Goal: Check status: Check status

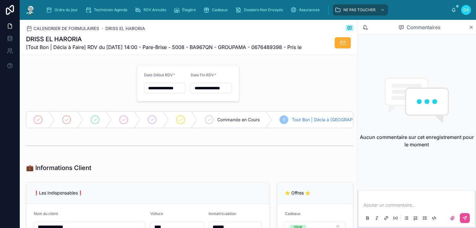
scroll to position [74, 0]
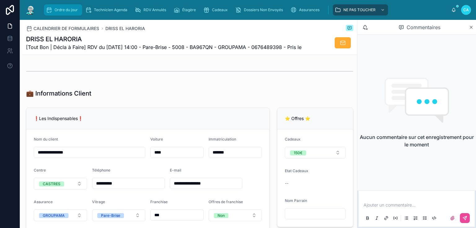
click at [54, 9] on div "Ordre du jour" at bounding box center [63, 10] width 34 height 10
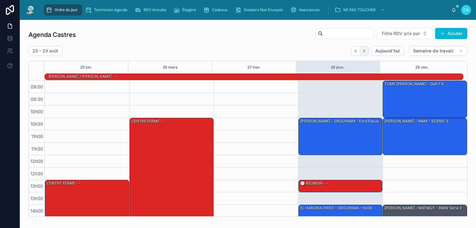
click at [362, 50] on icon "Suivant" at bounding box center [364, 51] width 5 height 5
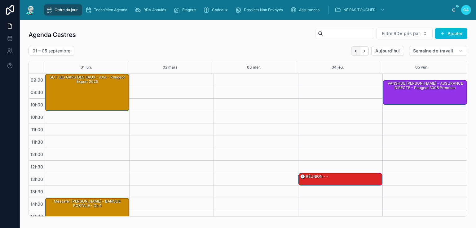
click at [354, 52] on icon "Dos" at bounding box center [355, 51] width 5 height 5
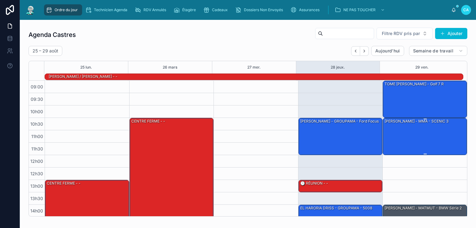
click at [412, 137] on div "[PERSON_NAME] - MMA - SCENIC 3" at bounding box center [425, 136] width 82 height 36
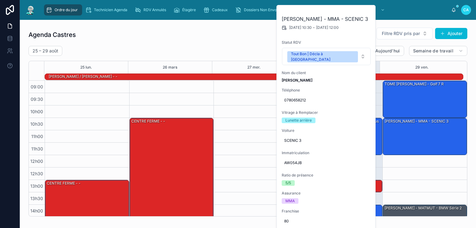
click at [226, 35] on div "Agenda Castres Filtre RDV pris par [PERSON_NAME]" at bounding box center [247, 34] width 438 height 15
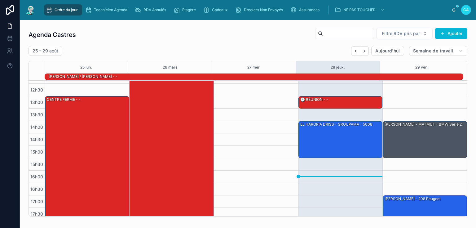
scroll to position [87, 0]
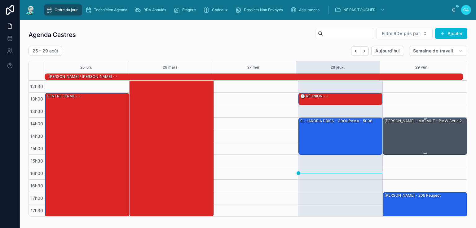
click at [424, 135] on div "[PERSON_NAME] - MATMUT - BMW série 2" at bounding box center [425, 136] width 82 height 36
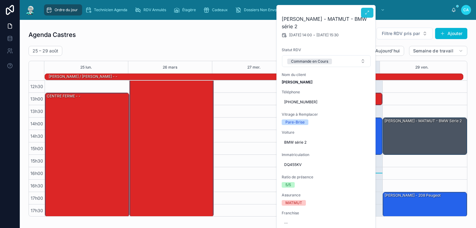
click at [365, 10] on button at bounding box center [367, 13] width 12 height 10
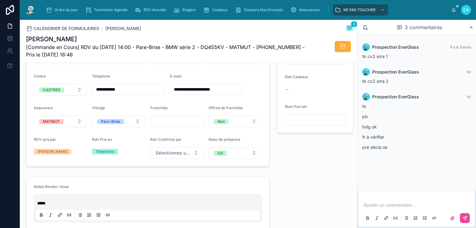
scroll to position [50, 0]
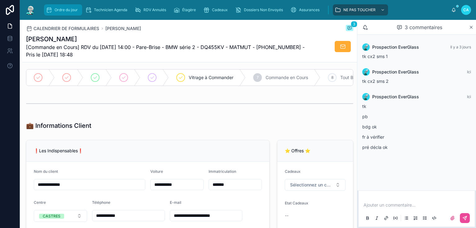
click at [65, 10] on font "Ordre du jour" at bounding box center [65, 9] width 23 height 5
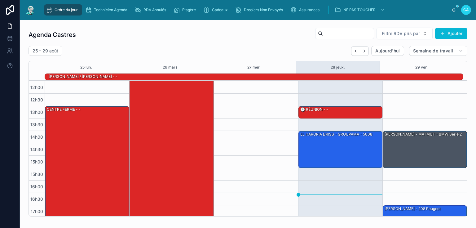
scroll to position [87, 0]
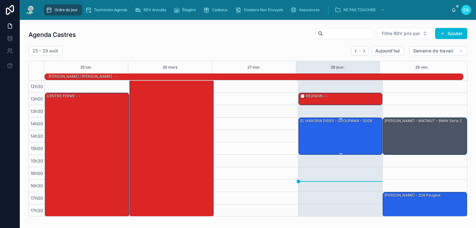
click at [338, 142] on div "EL HARORIA DRISS - GROUPAMA - 5008" at bounding box center [340, 136] width 82 height 36
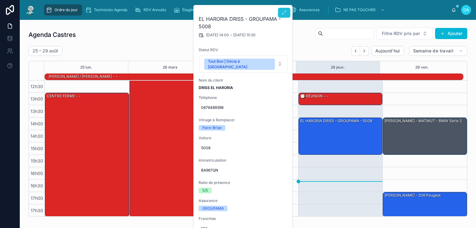
click at [285, 14] on icon at bounding box center [283, 12] width 5 height 5
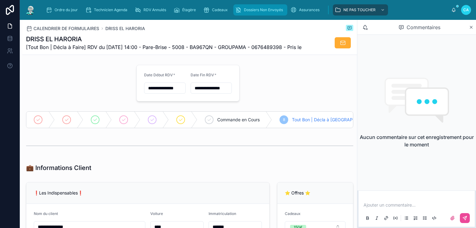
type input "*********"
type input "**********"
click at [57, 7] on div "Ordre du jour" at bounding box center [63, 10] width 34 height 10
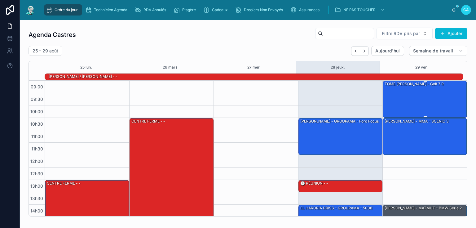
click at [395, 101] on div "TOME [PERSON_NAME] - Golf 7 r" at bounding box center [425, 99] width 82 height 36
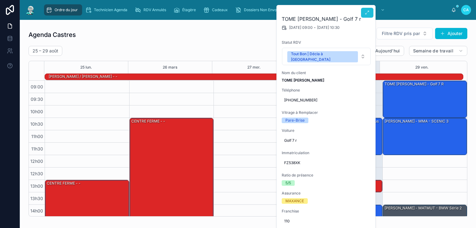
click at [365, 15] on button at bounding box center [367, 13] width 12 height 10
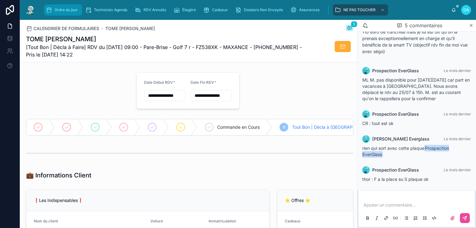
click at [57, 9] on font "Ordre du jour" at bounding box center [65, 9] width 23 height 5
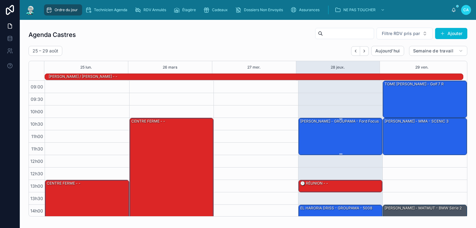
click at [328, 133] on div "[PERSON_NAME] - GROUPAMA - Ford Focus" at bounding box center [340, 136] width 82 height 36
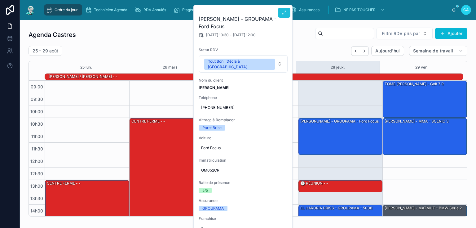
click at [284, 15] on button at bounding box center [284, 13] width 12 height 10
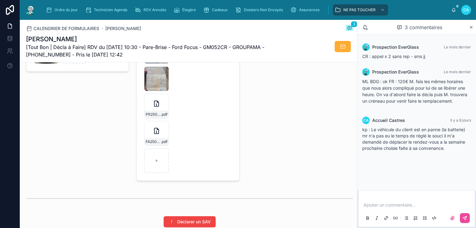
scroll to position [966, 0]
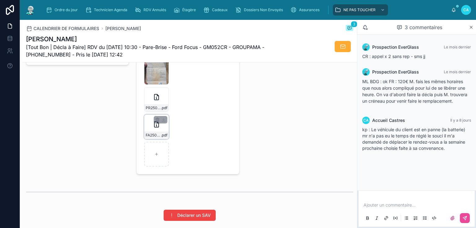
click at [153, 137] on font "FA2508-7443" at bounding box center [158, 135] width 24 height 5
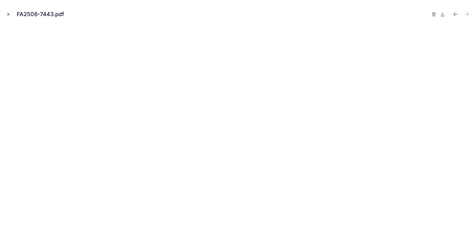
click at [7, 14] on icon "Fermer la fenêtre modale" at bounding box center [8, 14] width 4 height 4
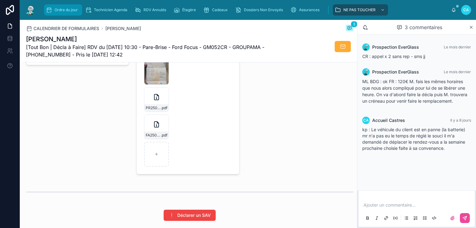
click at [64, 9] on font "Ordre du jour" at bounding box center [65, 9] width 23 height 5
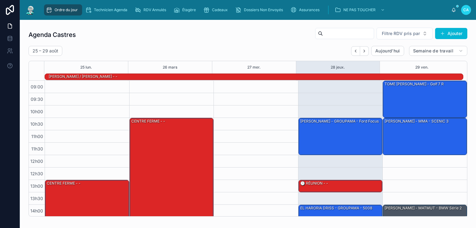
click at [242, 41] on div "Agenda Castres Filtre RDV pris par [PERSON_NAME]" at bounding box center [247, 34] width 438 height 15
click at [65, 9] on font "Ordre du jour" at bounding box center [65, 9] width 23 height 5
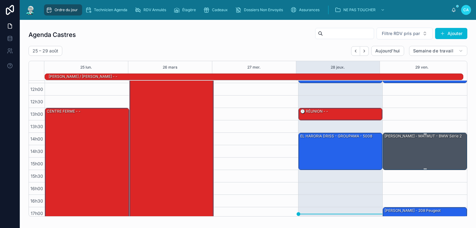
scroll to position [87, 0]
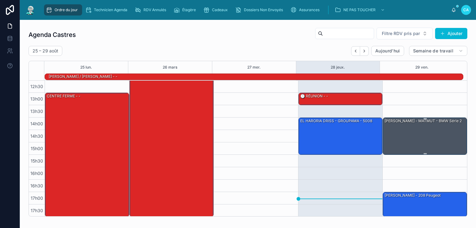
click at [420, 133] on div "[PERSON_NAME] - MATMUT - BMW série 2" at bounding box center [425, 136] width 82 height 36
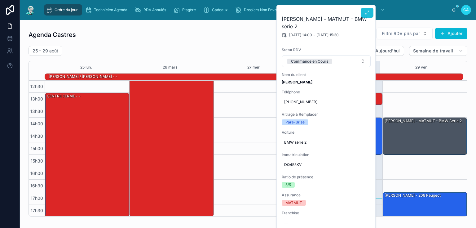
click at [366, 13] on icon at bounding box center [366, 12] width 5 height 5
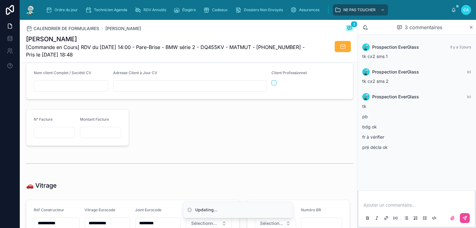
scroll to position [694, 0]
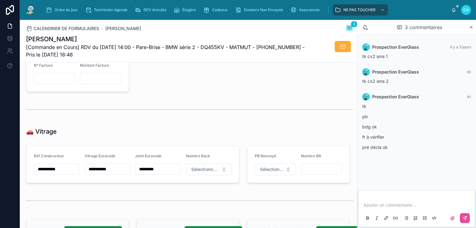
click at [120, 171] on input "**********" at bounding box center [107, 168] width 45 height 9
click at [190, 91] on div at bounding box center [243, 73] width 221 height 41
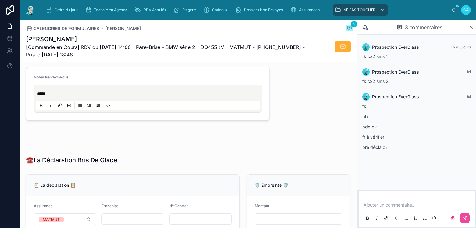
scroll to position [272, 0]
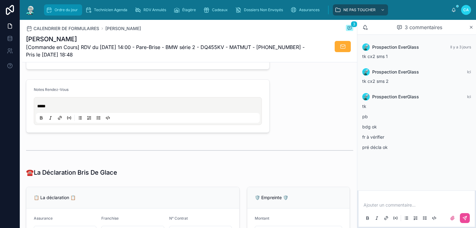
click at [61, 8] on font "Ordre du jour" at bounding box center [65, 9] width 23 height 5
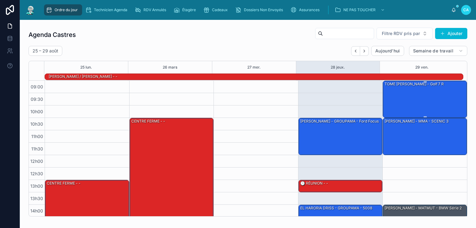
click at [395, 106] on div "TOME [PERSON_NAME] - Golf 7 r" at bounding box center [425, 99] width 82 height 36
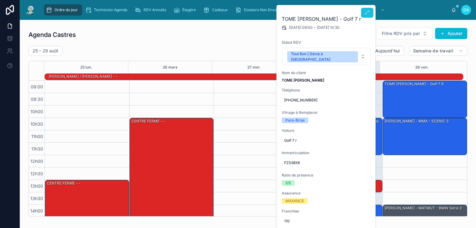
click at [364, 14] on button at bounding box center [367, 13] width 12 height 10
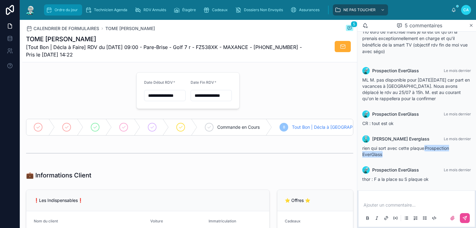
click at [53, 11] on div "Ordre du jour" at bounding box center [63, 10] width 34 height 10
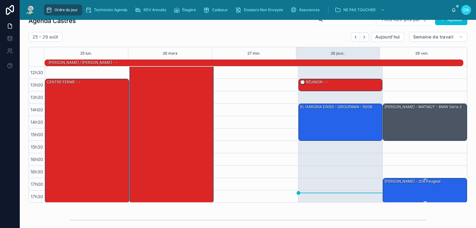
scroll to position [50, 0]
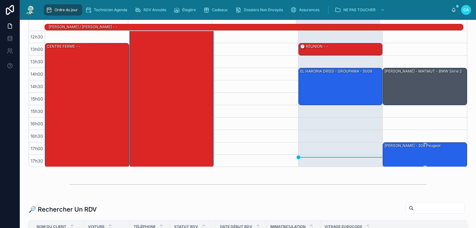
click at [412, 151] on div "[PERSON_NAME] - 208 peugeot" at bounding box center [425, 154] width 82 height 24
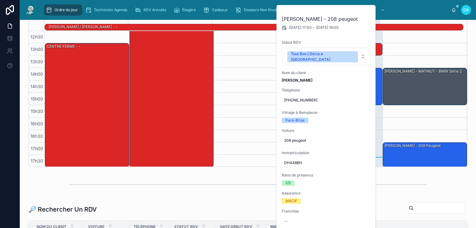
click at [405, 192] on div at bounding box center [248, 184] width 446 height 20
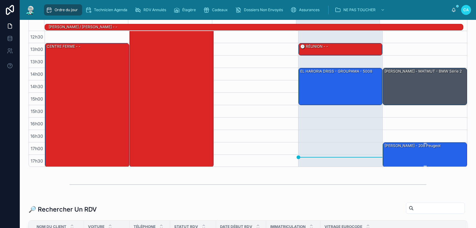
click at [396, 147] on font "[PERSON_NAME] - 208 peugeot" at bounding box center [412, 145] width 56 height 5
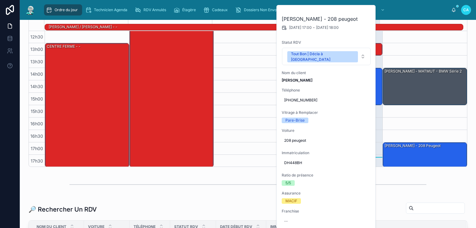
click at [218, 190] on div at bounding box center [247, 184] width 357 height 15
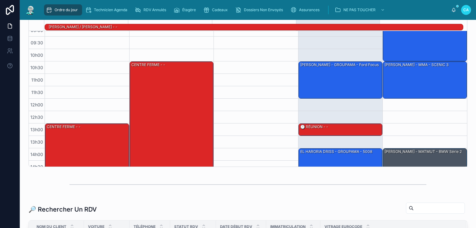
scroll to position [0, 0]
